Goal: Participate in discussion: Engage in conversation with other users on a specific topic

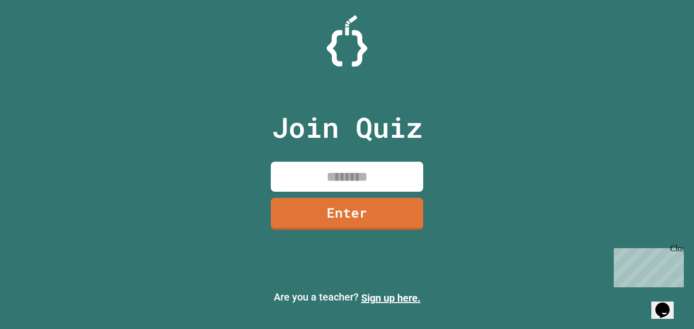
click at [363, 173] on input at bounding box center [347, 177] width 152 height 30
type input "********"
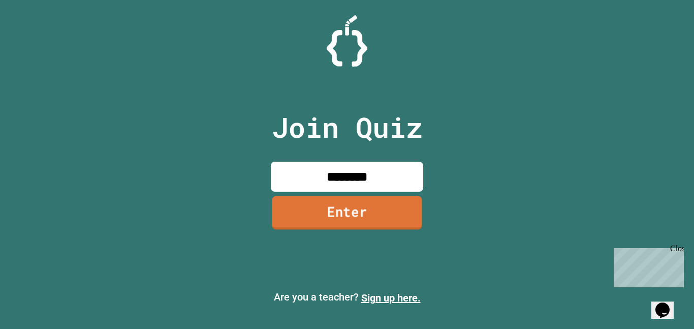
click at [361, 216] on link "Enter" at bounding box center [347, 213] width 150 height 34
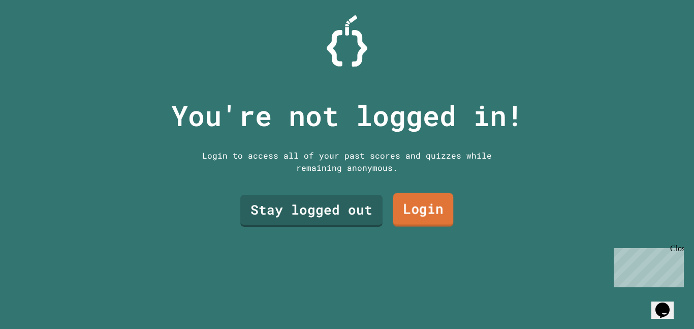
click at [430, 206] on link "Login" at bounding box center [423, 210] width 60 height 34
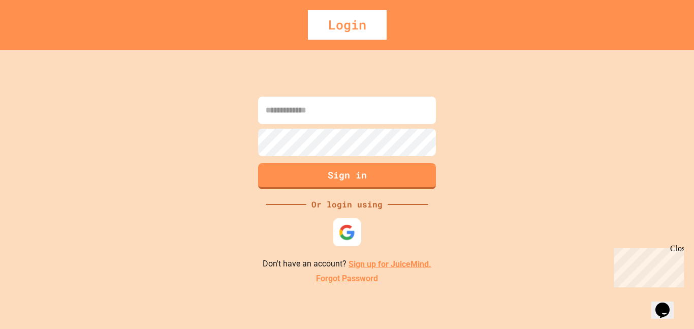
click at [352, 220] on div at bounding box center [347, 232] width 28 height 28
click at [289, 122] on input at bounding box center [347, 110] width 178 height 27
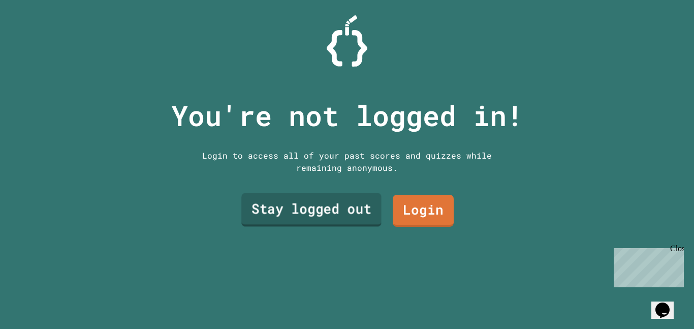
click at [335, 211] on link "Stay logged out" at bounding box center [311, 210] width 140 height 34
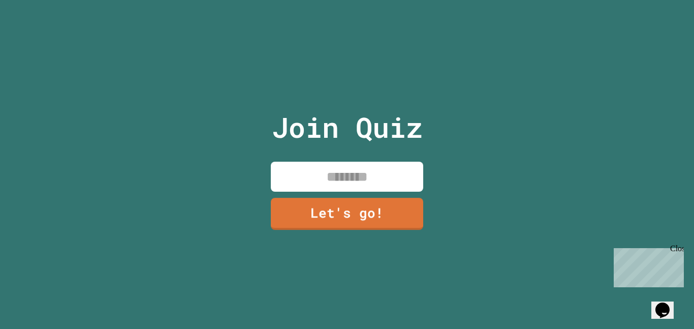
click at [310, 180] on input at bounding box center [347, 177] width 152 height 30
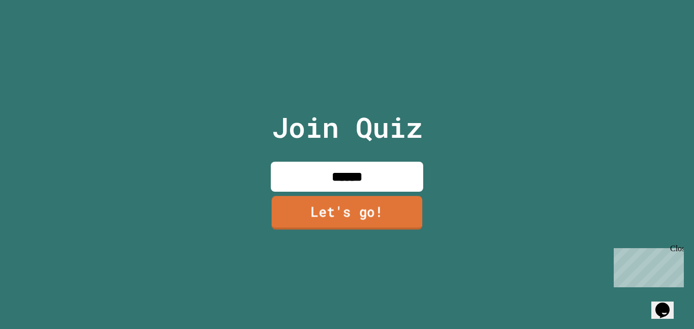
type input "******"
click at [334, 207] on link "Let's go!" at bounding box center [347, 213] width 151 height 34
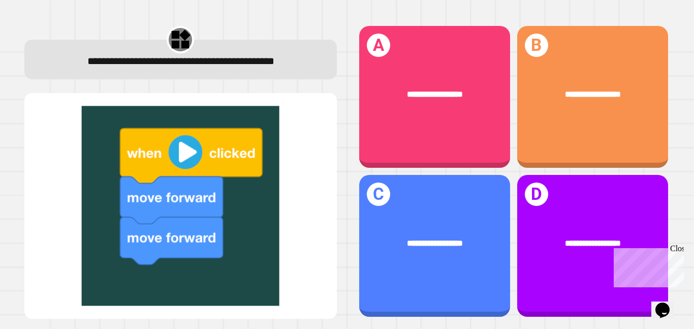
click at [181, 163] on img at bounding box center [181, 206] width 292 height 200
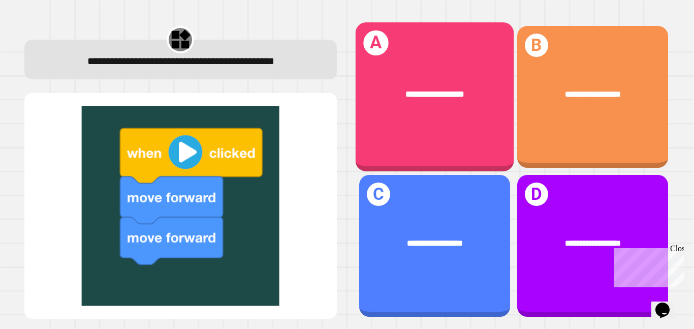
click at [387, 112] on div "**********" at bounding box center [434, 94] width 158 height 48
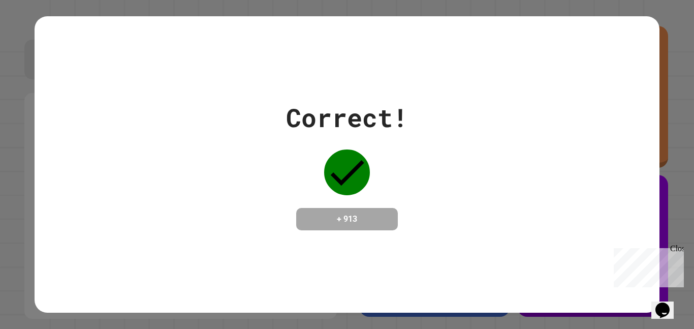
click at [380, 154] on div "Correct! + 913" at bounding box center [347, 165] width 122 height 132
click at [334, 236] on div "Correct! + 913" at bounding box center [347, 164] width 624 height 296
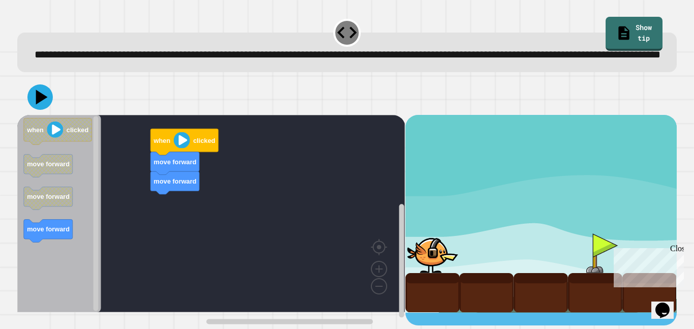
click at [177, 148] on image "Blockly Workspace" at bounding box center [182, 140] width 16 height 16
click at [186, 148] on image "Blockly Workspace" at bounding box center [182, 140] width 16 height 16
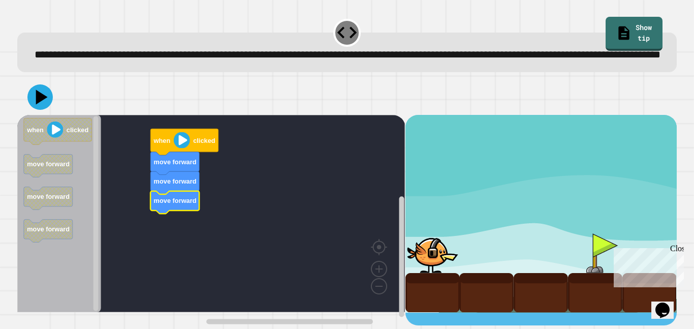
click at [145, 232] on rect "Blockly Workspace" at bounding box center [211, 213] width 388 height 197
click at [41, 106] on icon at bounding box center [42, 97] width 14 height 18
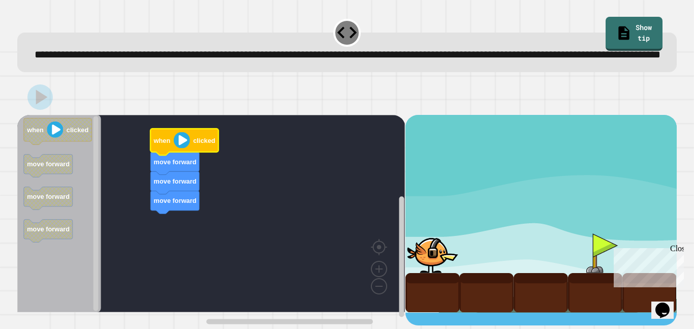
click at [196, 155] on icon "Blockly Workspace" at bounding box center [184, 142] width 68 height 26
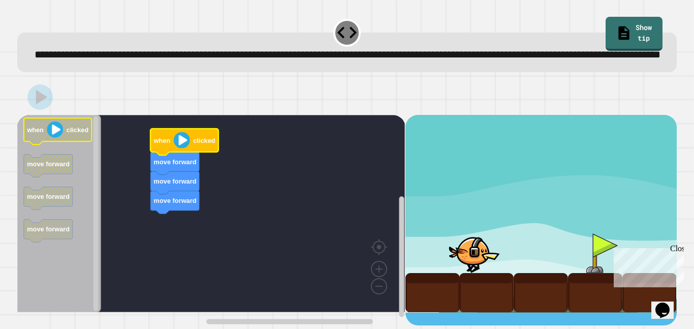
click at [37, 134] on text "when" at bounding box center [34, 130] width 17 height 8
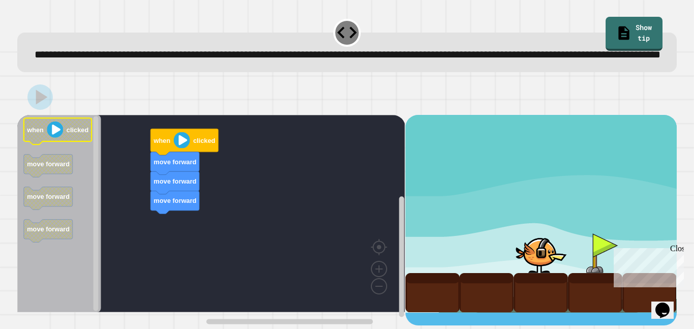
click at [39, 134] on text "when" at bounding box center [34, 130] width 17 height 8
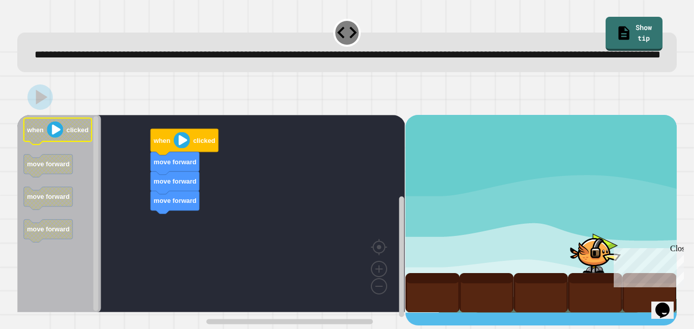
click at [39, 134] on text "when" at bounding box center [34, 130] width 17 height 8
click at [41, 134] on text "when" at bounding box center [34, 130] width 17 height 8
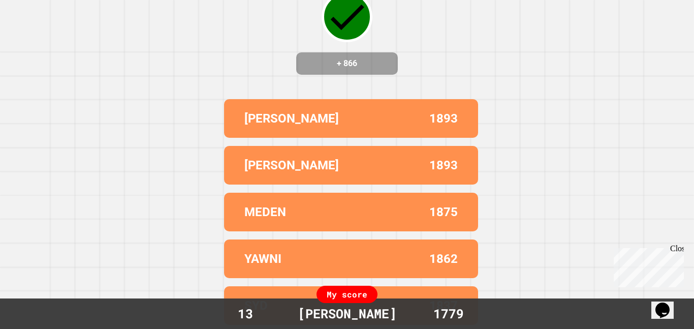
scroll to position [0, 0]
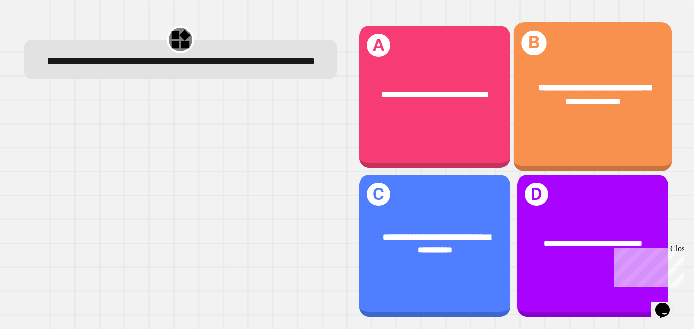
click at [568, 84] on span "**********" at bounding box center [594, 94] width 113 height 22
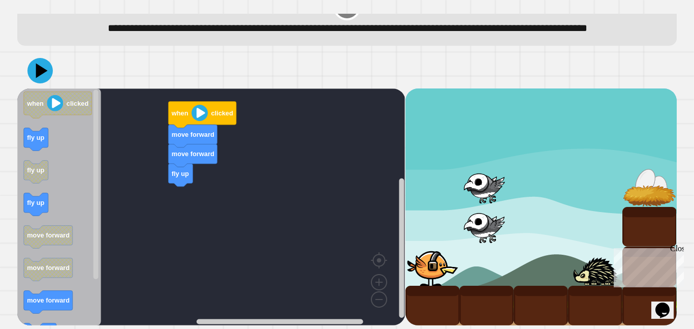
scroll to position [31, 0]
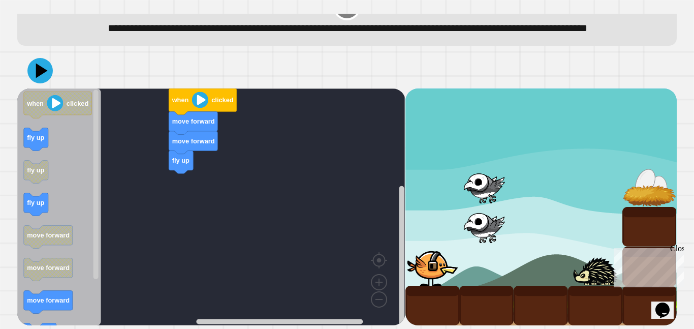
click at [175, 173] on icon "Blockly Workspace" at bounding box center [181, 161] width 24 height 23
click at [42, 206] on text "fly up" at bounding box center [35, 203] width 17 height 8
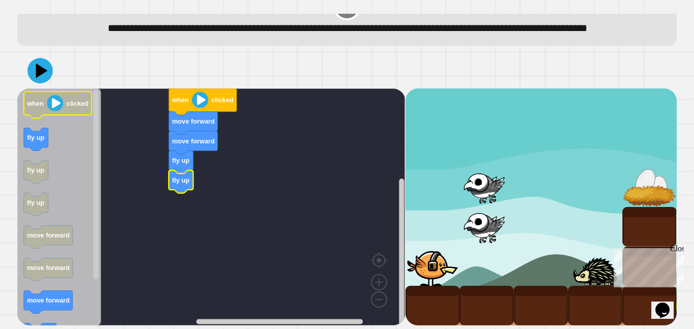
click at [50, 108] on image "Blockly Workspace" at bounding box center [55, 103] width 16 height 16
click at [190, 112] on icon "Blockly Workspace" at bounding box center [203, 101] width 68 height 26
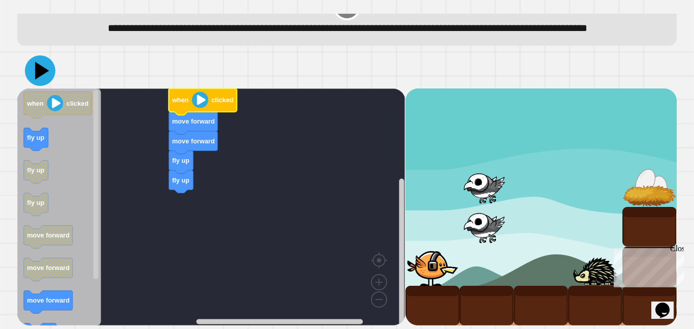
click at [47, 78] on icon at bounding box center [40, 70] width 30 height 30
click at [57, 111] on image "Blockly Workspace" at bounding box center [55, 103] width 16 height 16
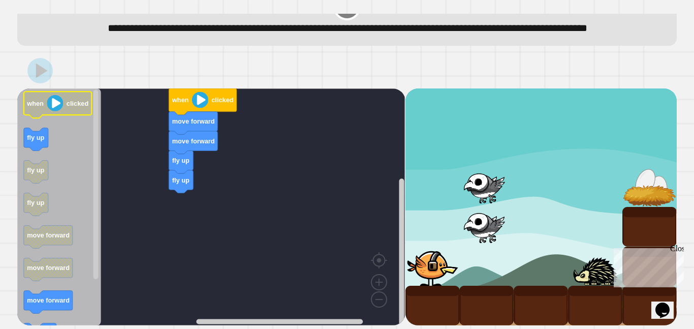
click at [57, 111] on image "Blockly Workspace" at bounding box center [55, 103] width 16 height 16
click at [190, 115] on icon "Blockly Workspace" at bounding box center [203, 101] width 68 height 26
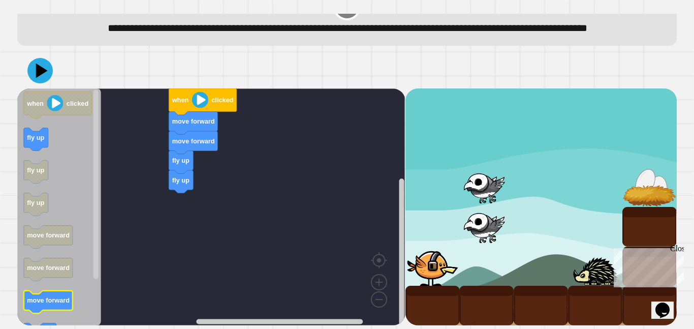
click at [56, 304] on text "move forward" at bounding box center [48, 300] width 43 height 8
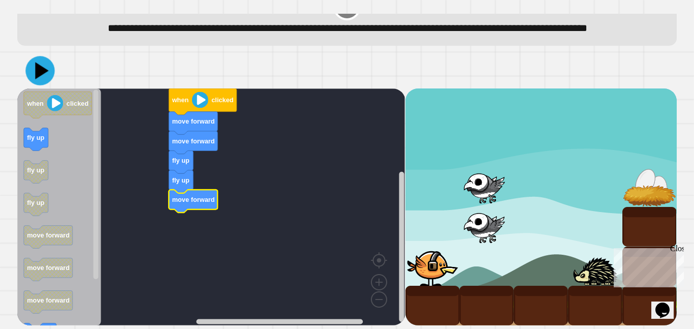
click at [39, 79] on icon at bounding box center [42, 70] width 13 height 17
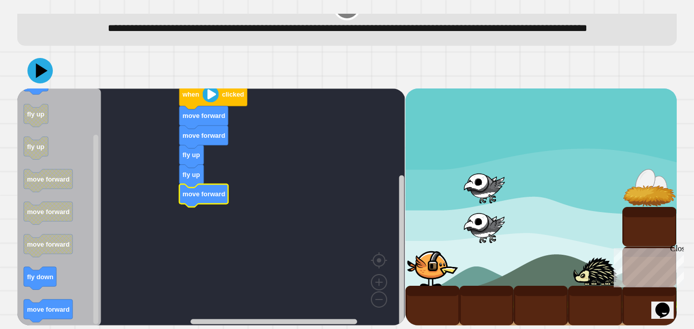
click at [50, 310] on icon "Blockly Workspace" at bounding box center [59, 206] width 84 height 237
click at [52, 313] on text "move forward" at bounding box center [48, 309] width 43 height 8
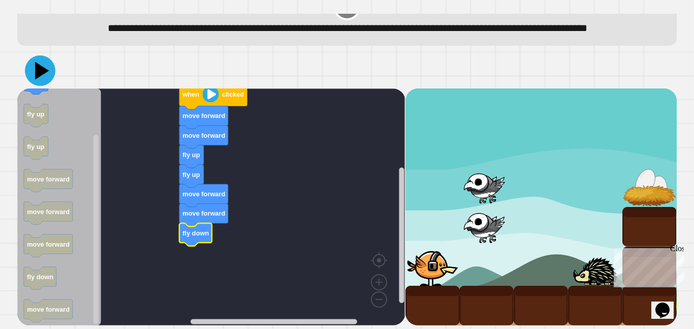
click at [41, 86] on icon at bounding box center [40, 70] width 30 height 30
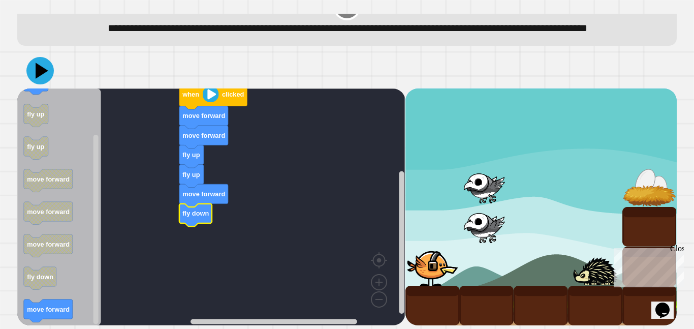
click at [45, 78] on icon at bounding box center [42, 70] width 13 height 16
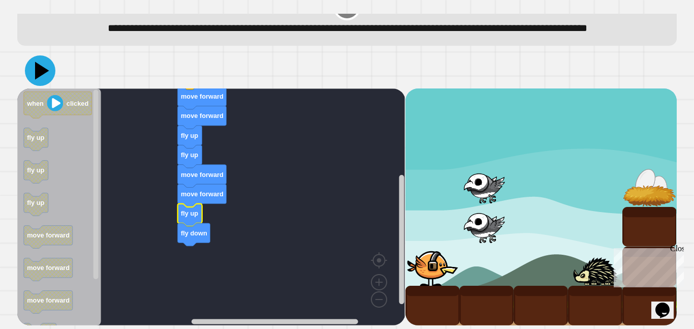
click at [38, 78] on icon at bounding box center [42, 71] width 14 height 18
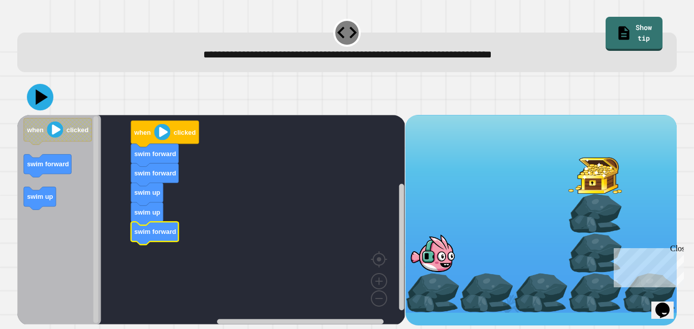
click at [37, 103] on icon at bounding box center [42, 96] width 12 height 15
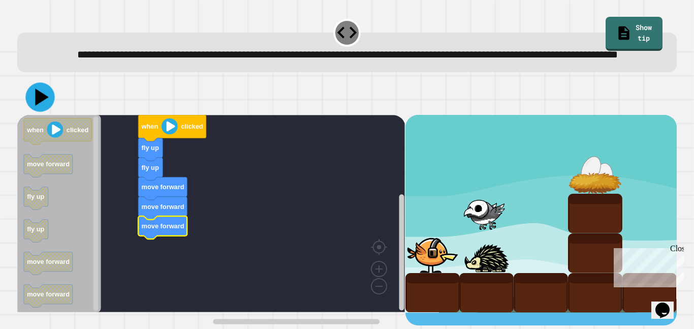
click at [47, 110] on icon at bounding box center [39, 96] width 29 height 29
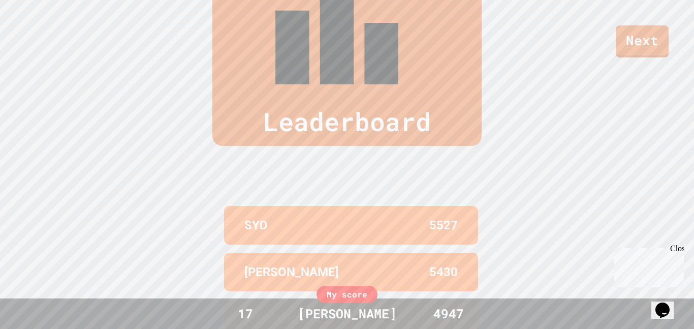
scroll to position [0, 0]
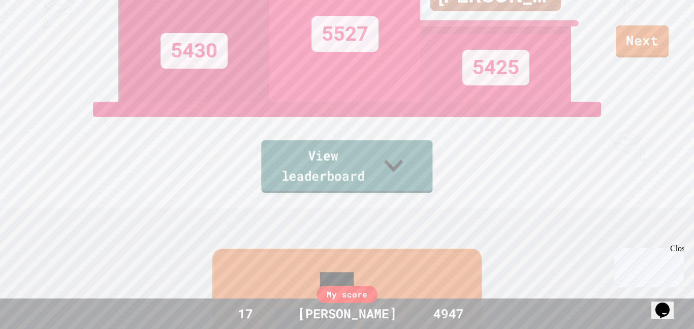
click at [401, 181] on link "View leaderboard" at bounding box center [346, 166] width 171 height 53
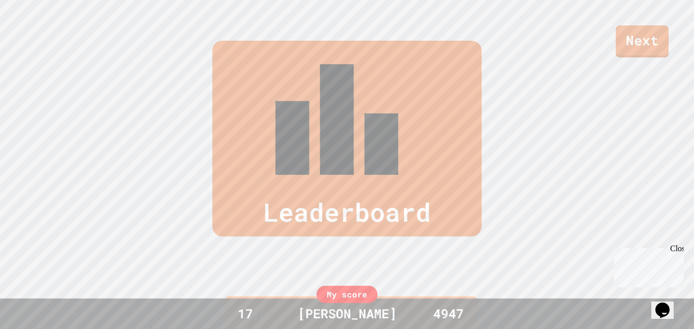
scroll to position [419, 0]
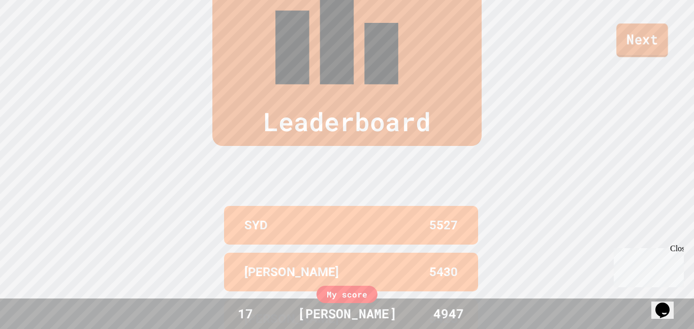
click at [643, 42] on link "Next" at bounding box center [642, 40] width 52 height 34
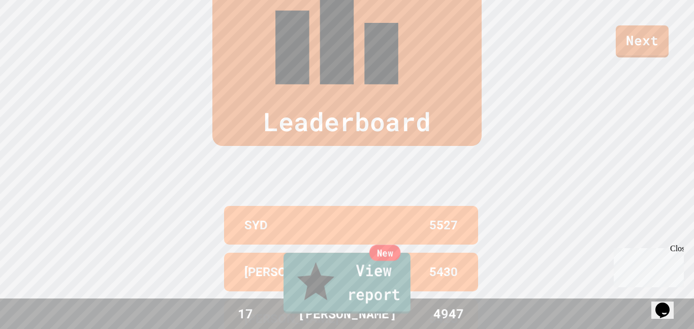
click at [377, 298] on link "New View report" at bounding box center [346, 282] width 127 height 61
